Goal: Transaction & Acquisition: Purchase product/service

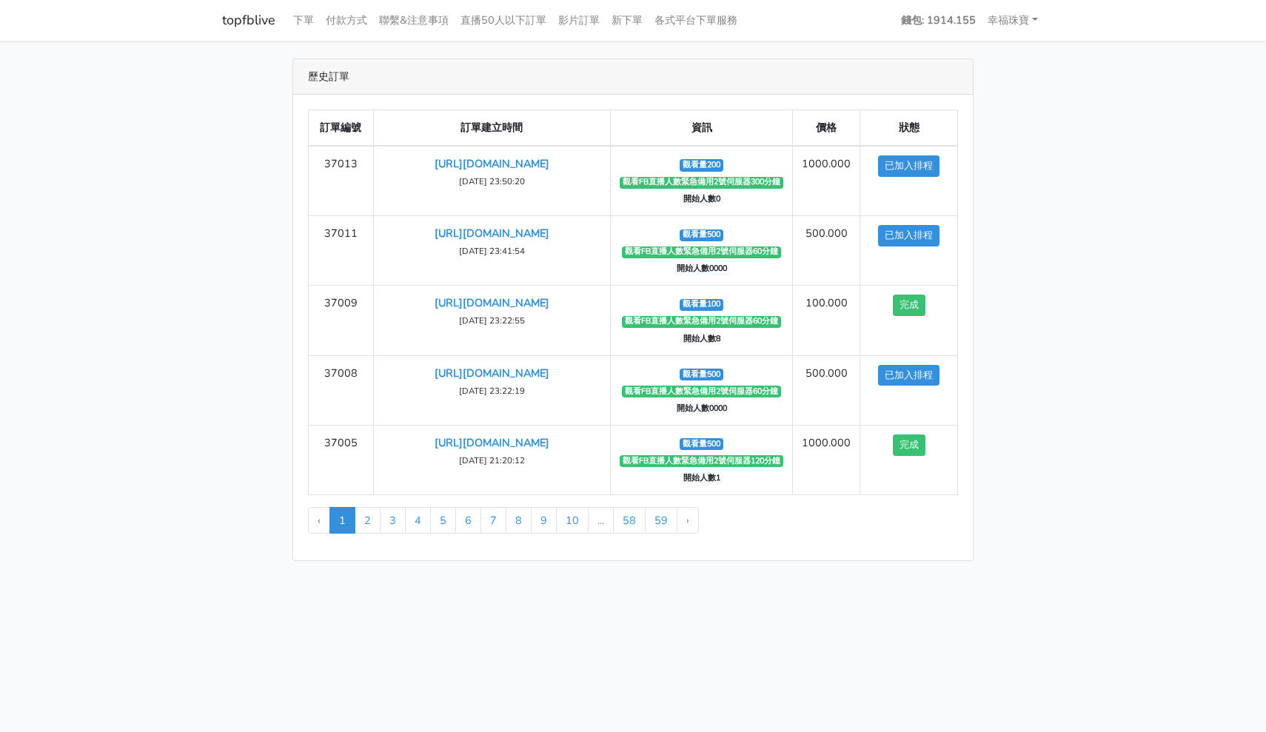
click at [247, 18] on link "topfblive" at bounding box center [248, 20] width 53 height 29
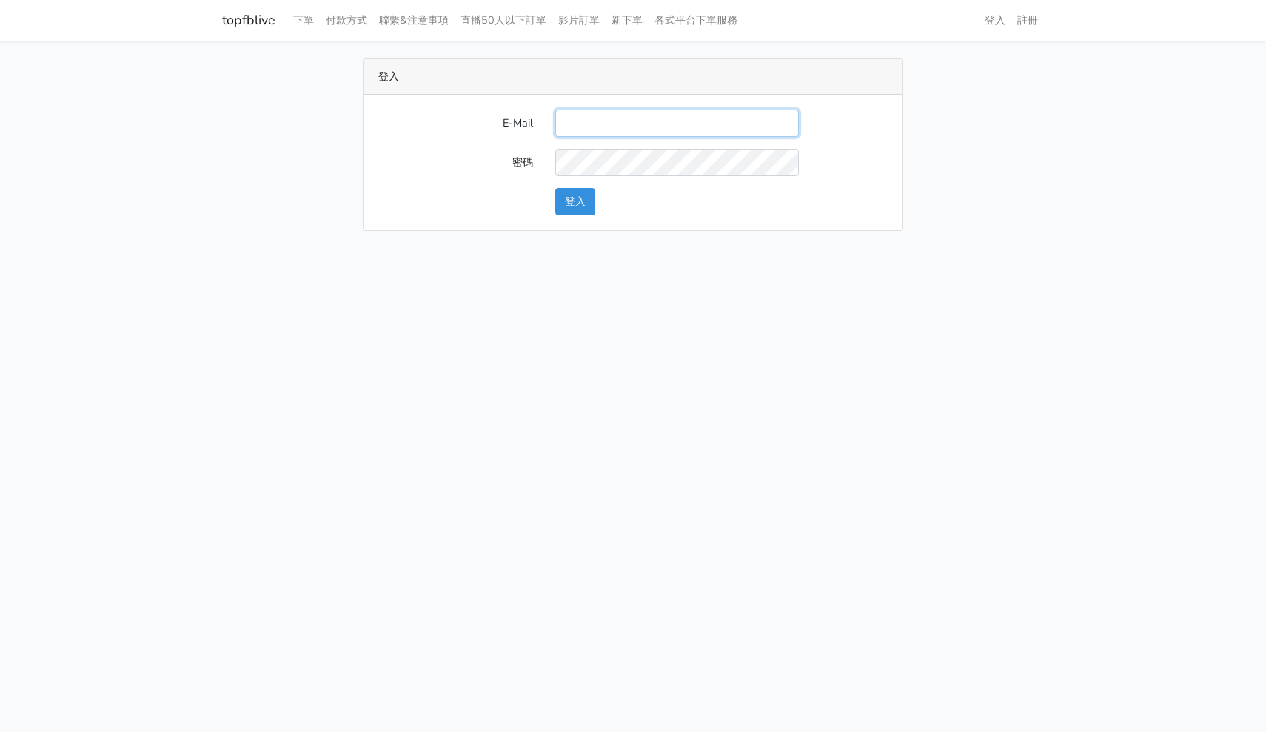
type input "hommyjewelry@gmail.com"
click at [574, 210] on button "登入" at bounding box center [575, 201] width 40 height 27
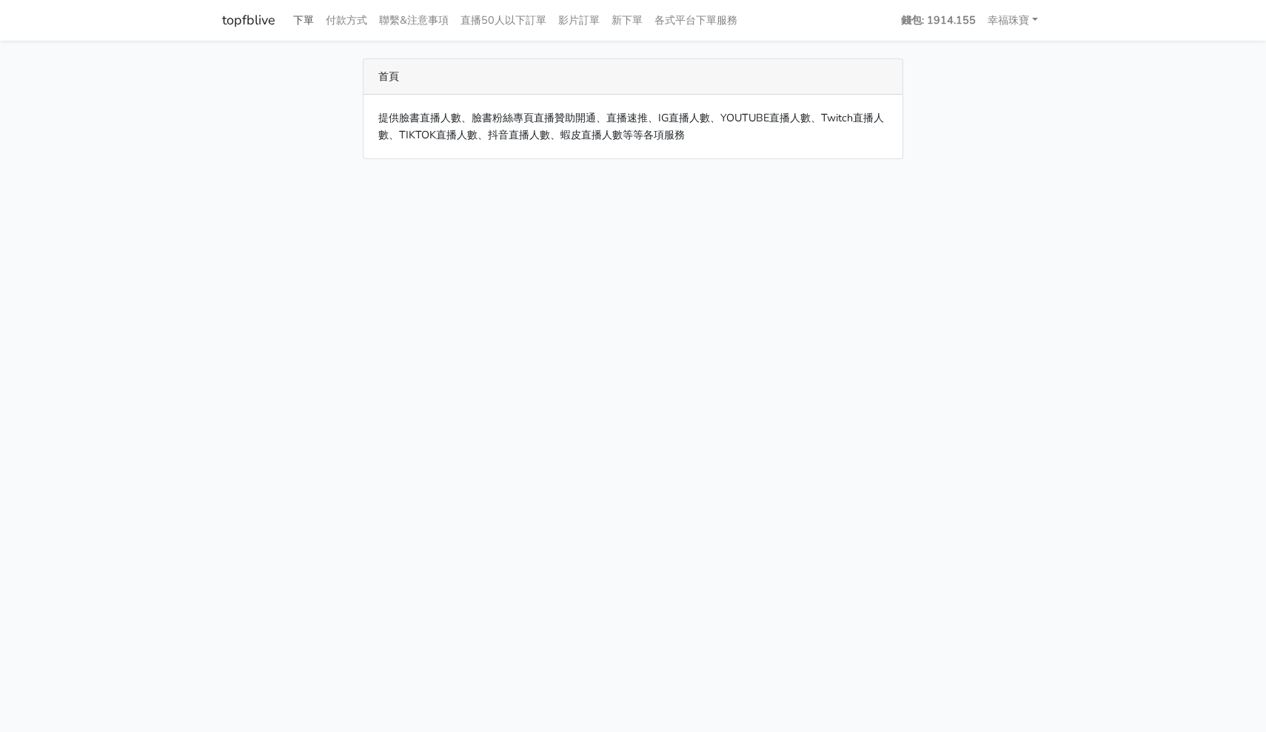
click at [297, 20] on link "下單" at bounding box center [303, 20] width 33 height 29
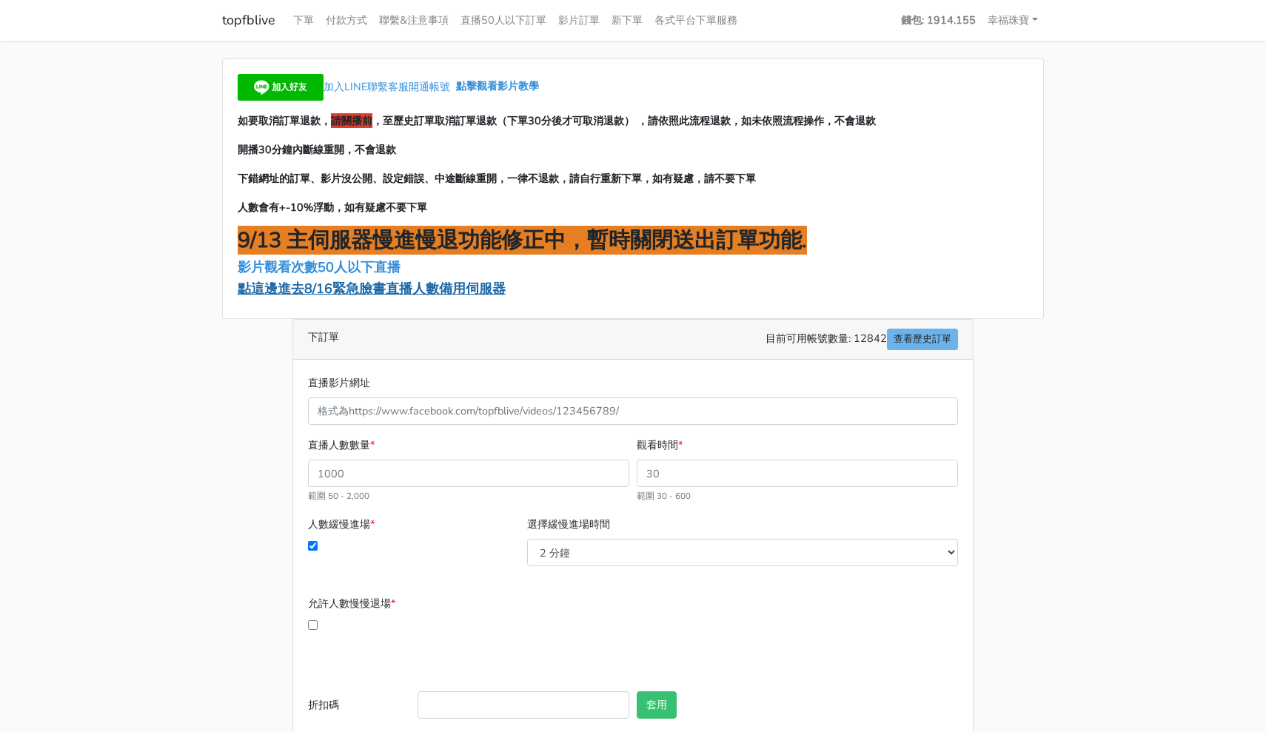
click at [414, 292] on span "點這邊進去8/16緊急臉書直播人數備用伺服器" at bounding box center [372, 289] width 268 height 18
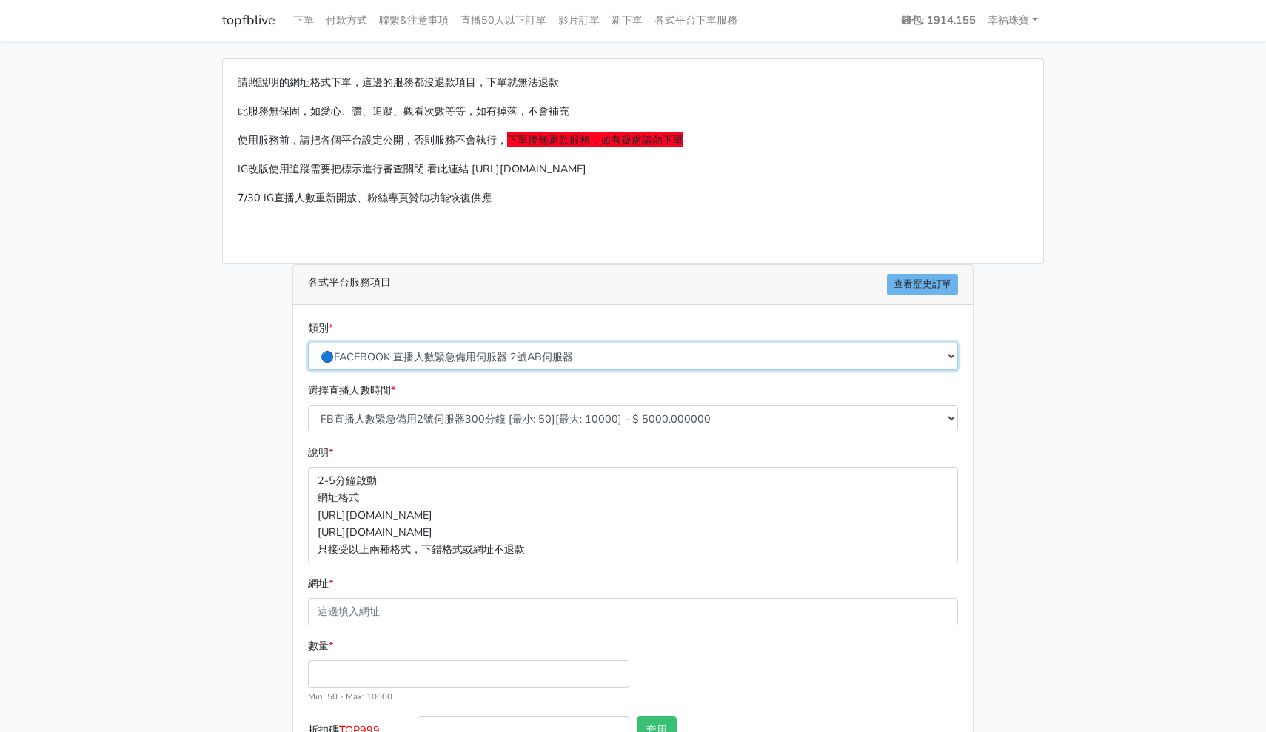
click at [470, 343] on select "🔵FACEBOOK 直播人數緊急備用伺服器 2號AB伺服器 🔵FACEBOOK 網軍專用貼文留言 安全保密 🔵FACEBOOK 直播人數緊急備用伺服器 J1 …" at bounding box center [633, 356] width 650 height 27
select select "575"
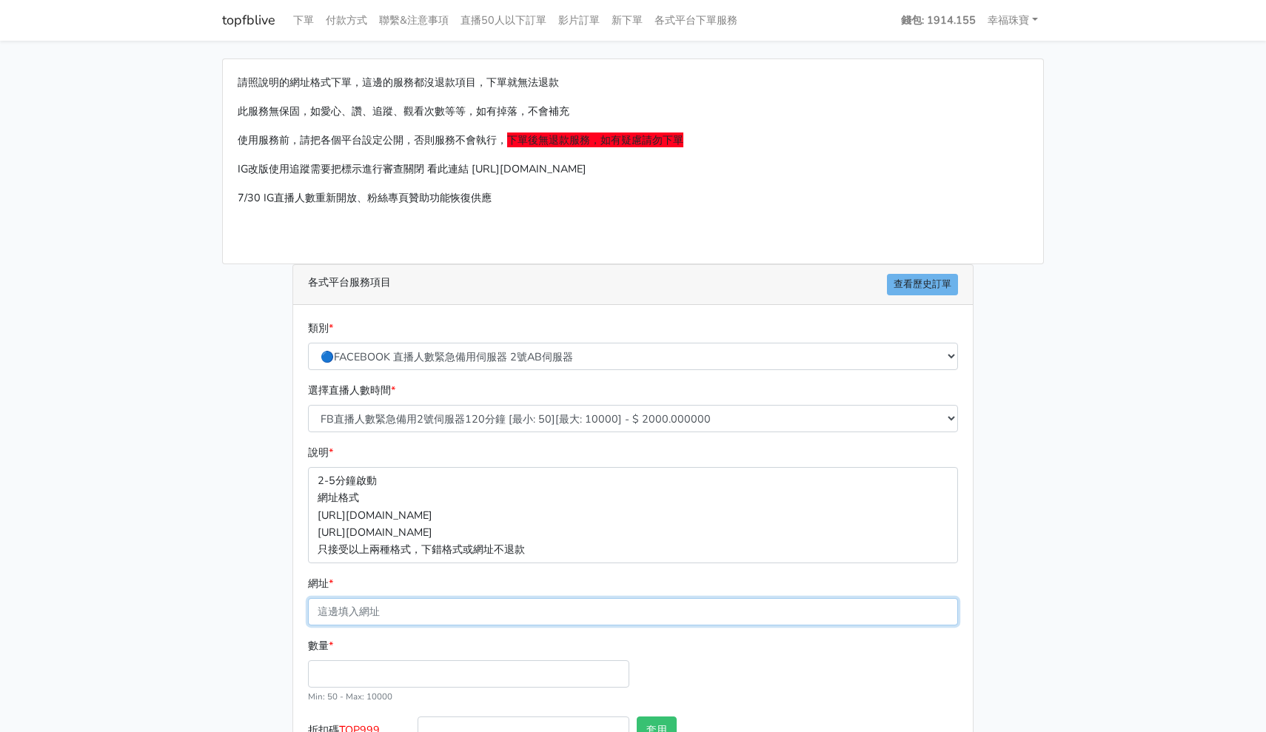
click at [393, 620] on input "網址 *" at bounding box center [633, 611] width 650 height 27
paste input "[URL][DOMAIN_NAME]"
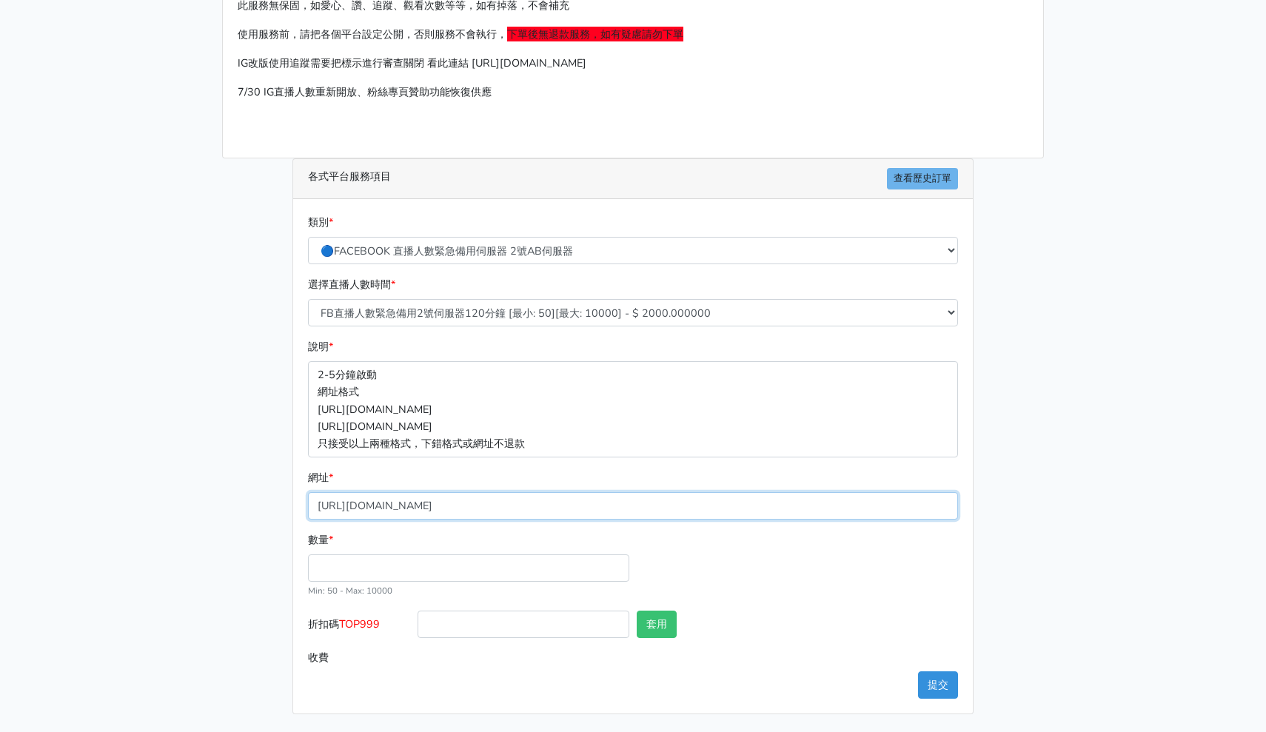
scroll to position [104, 0]
type input "[URL][DOMAIN_NAME]"
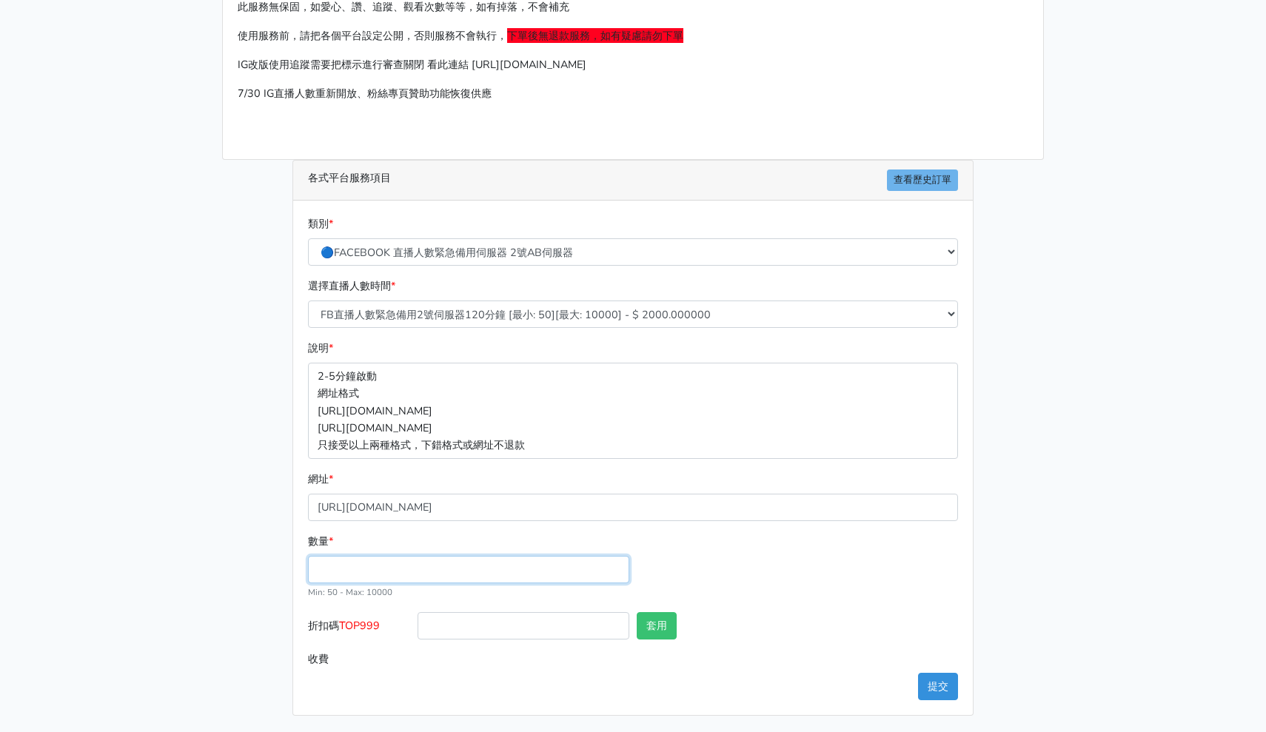
click at [416, 576] on input "數量 *" at bounding box center [468, 569] width 321 height 27
click at [397, 560] on input "數量 *" at bounding box center [468, 569] width 321 height 27
type input "200"
type input "400.000"
click at [951, 683] on button "提交" at bounding box center [938, 686] width 40 height 27
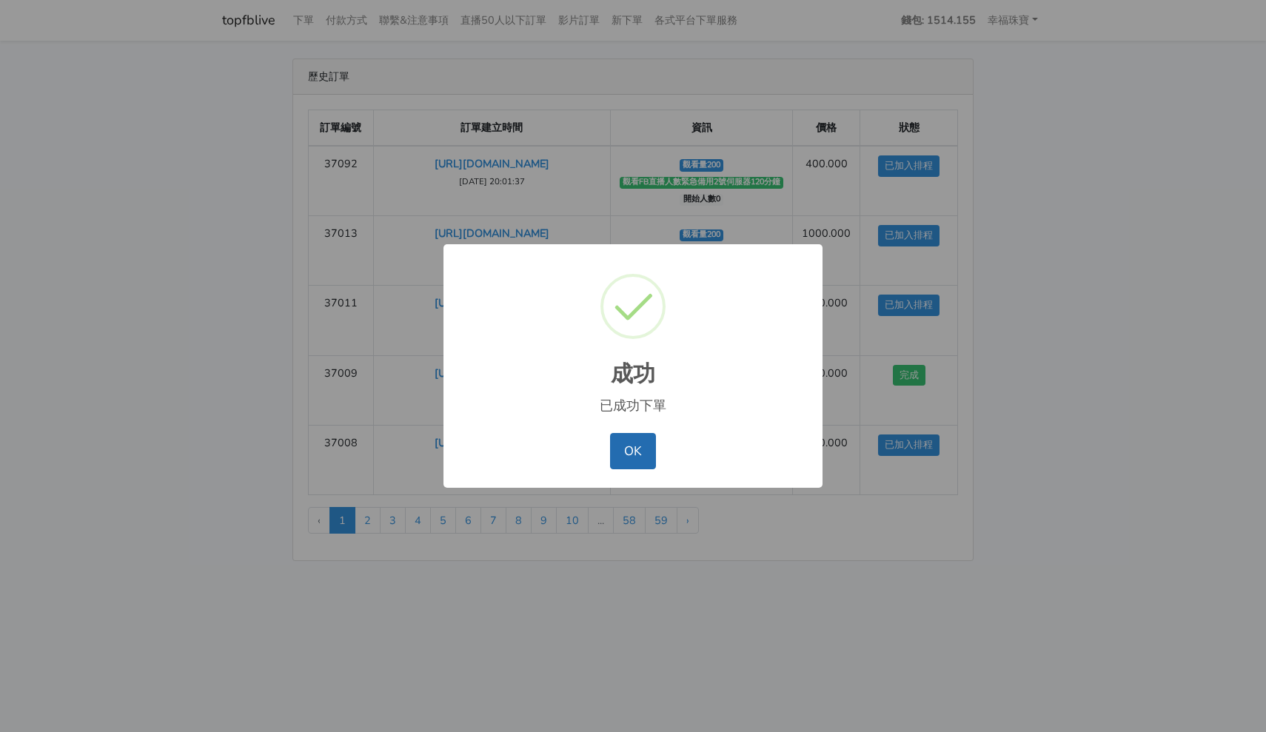
click at [634, 463] on button "OK" at bounding box center [632, 451] width 45 height 36
